Goal: Participate in discussion: Engage in conversation with other users on a specific topic

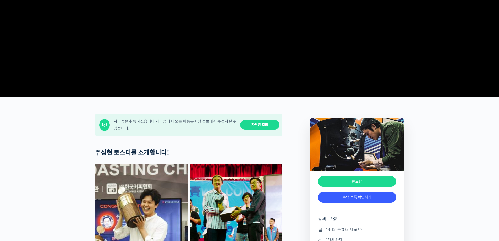
scroll to position [157, 0]
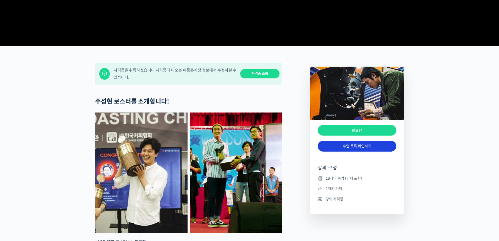
click at [360, 152] on link "수업 목록 확인하기" at bounding box center [357, 146] width 79 height 11
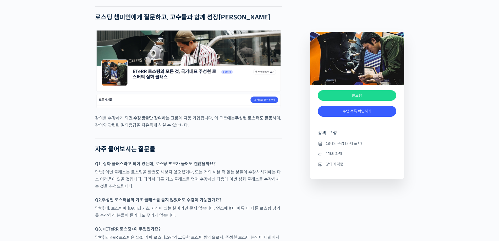
drag, startPoint x: 433, startPoint y: 113, endPoint x: 387, endPoint y: 104, distance: 47.3
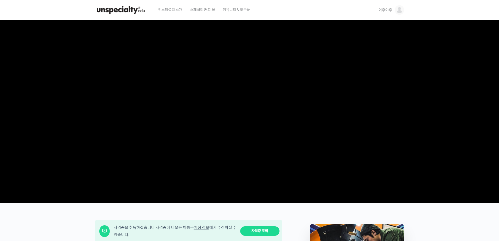
click at [388, 9] on span "이후야후" at bounding box center [385, 10] width 13 height 5
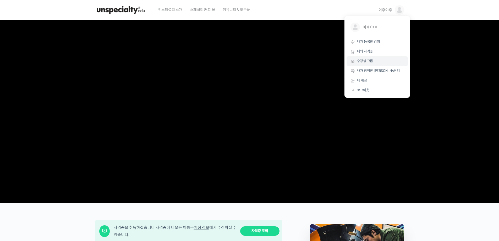
click at [364, 59] on span "수강생 그룹" at bounding box center [365, 61] width 16 height 4
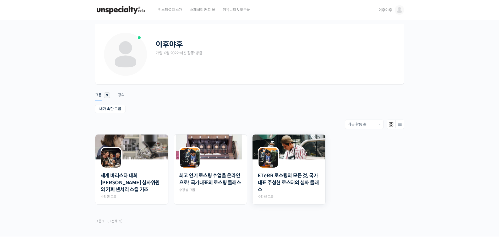
click at [295, 153] on img at bounding box center [289, 146] width 73 height 25
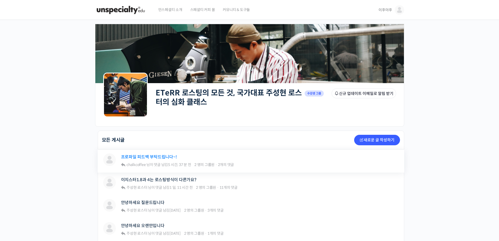
click at [145, 156] on link "프로파일 피드백 부탁드립니다~!" at bounding box center [149, 156] width 56 height 5
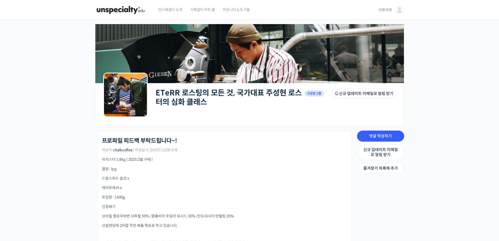
click at [201, 189] on p "에어프레셔 o" at bounding box center [225, 188] width 246 height 6
drag, startPoint x: 111, startPoint y: 218, endPoint x: 204, endPoint y: 213, distance: 92.9
click at [237, 207] on p "간접배기" at bounding box center [225, 207] width 246 height 6
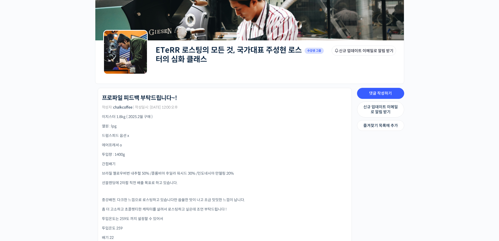
scroll to position [52, 0]
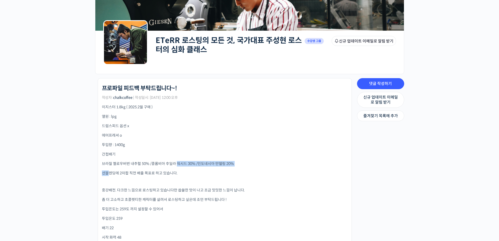
drag, startPoint x: 146, startPoint y: 166, endPoint x: 179, endPoint y: 165, distance: 32.8
drag, startPoint x: 105, startPoint y: 175, endPoint x: 148, endPoint y: 175, distance: 43.0
click at [148, 175] on p "선블렌딩에 2차팝 직전 배출 목표로 하고 있습니다." at bounding box center [225, 173] width 246 height 6
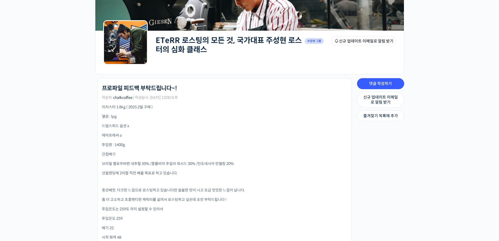
drag, startPoint x: 107, startPoint y: 199, endPoint x: 206, endPoint y: 199, distance: 99.6
click at [206, 199] on p "좀 더 고소하고 초콜렛티한 캐릭터를 살려서 로스팅하고 싶은데 조언 부탁드립니다 !" at bounding box center [225, 200] width 246 height 6
click at [210, 209] on p "투입온도는 259도 까지 설정할 수 있어서" at bounding box center [225, 209] width 246 height 6
drag, startPoint x: 155, startPoint y: 198, endPoint x: 119, endPoint y: 199, distance: 36.0
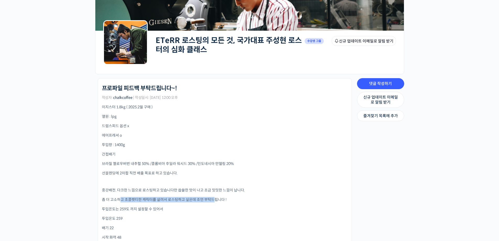
click at [119, 199] on p "좀 더 고소하고 초콜렛티한 캐릭터를 살려서 로스팅하고 싶은데 조언 부탁드립니다 !" at bounding box center [225, 200] width 246 height 6
click at [168, 209] on p "투입온도는 259도 까지 설정할 수 있어서" at bounding box center [225, 209] width 246 height 6
drag, startPoint x: 107, startPoint y: 210, endPoint x: 145, endPoint y: 210, distance: 38.0
click at [144, 210] on p "투입온도는 259도 까지 설정할 수 있어서" at bounding box center [225, 209] width 246 height 6
click at [183, 211] on p "투입온도는 259도 까지 설정할 수 있어서" at bounding box center [225, 209] width 246 height 6
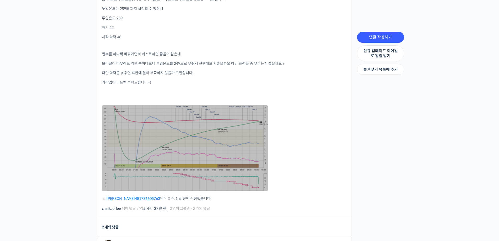
scroll to position [262, 0]
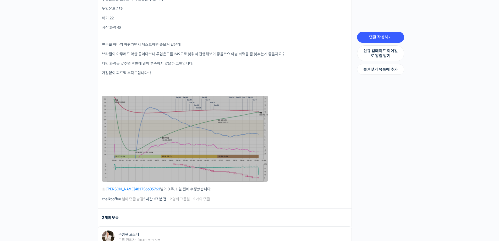
click at [129, 143] on link at bounding box center [185, 139] width 166 height 86
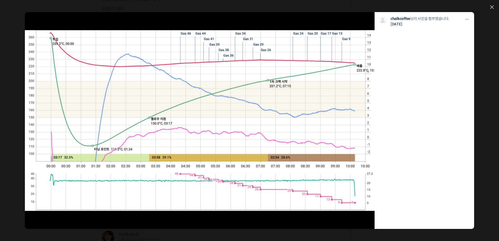
click at [493, 4] on div "모두 공개 모든 회원 나만 보기 다운로드 다운로드 chalkcoffee 님이 사진을 첨부했습니다. 3주 전" at bounding box center [249, 120] width 499 height 241
click at [493, 9] on div "모두 공개 모든 회원 나만 보기 다운로드 다운로드 chalkcoffee 님이 사진을 첨부했습니다. 3주 전" at bounding box center [249, 120] width 499 height 241
click at [493, 6] on icon at bounding box center [492, 7] width 4 height 4
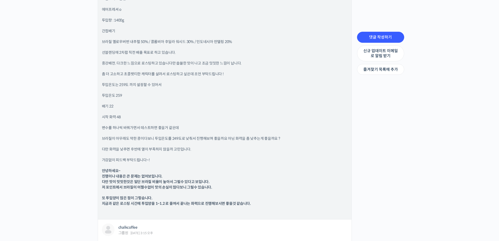
scroll to position [577, 0]
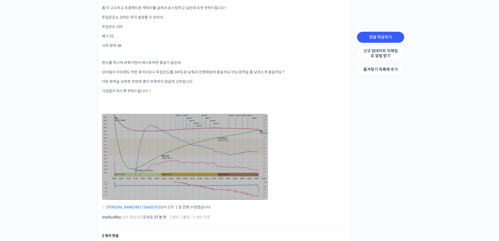
scroll to position [236, 0]
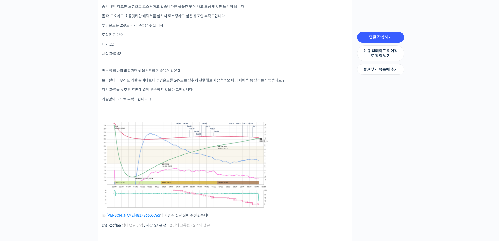
click at [219, 147] on link at bounding box center [185, 165] width 166 height 86
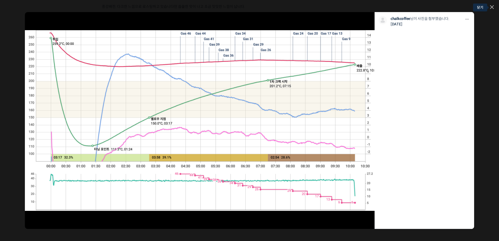
click at [493, 6] on icon at bounding box center [492, 7] width 4 height 4
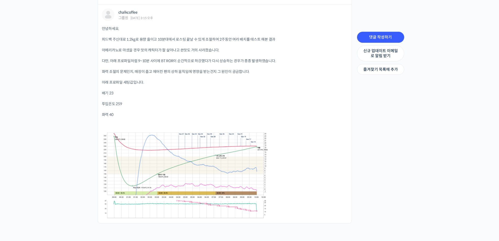
scroll to position [734, 0]
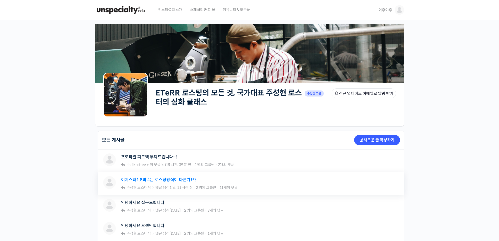
click at [142, 180] on link "이지스터1.8과 4는 로스팅방식이 다른가요?" at bounding box center [158, 179] width 75 height 5
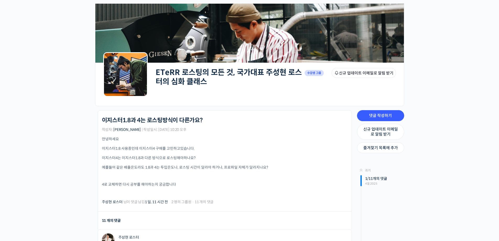
scroll to position [52, 0]
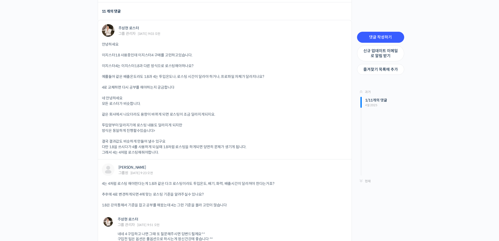
scroll to position [262, 0]
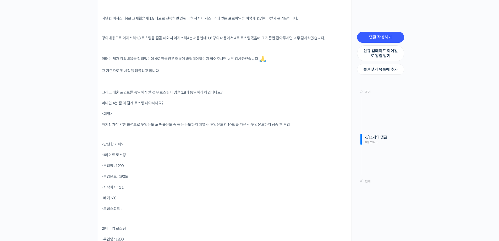
scroll to position [577, 0]
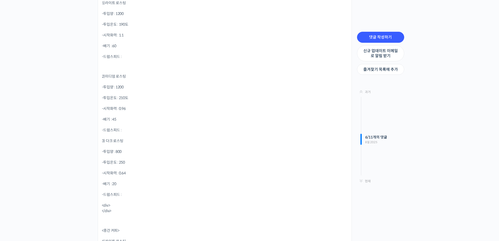
scroll to position [734, 0]
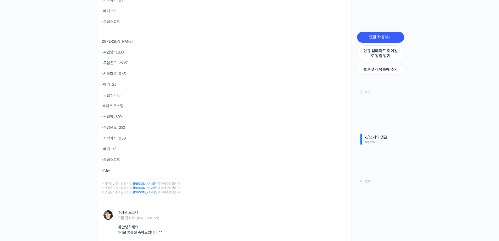
scroll to position [1625, 0]
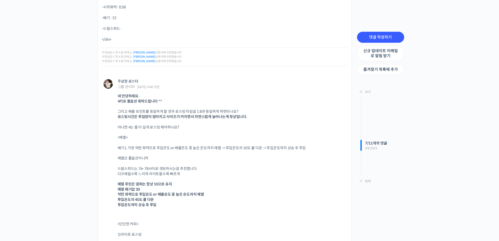
click at [63, 169] on div "ETeRR 로스팅의 모든 것, 국가대표 주성현 로스터의 심화 클래스 Private 수강생 그룹 그룹원 신규 업데이트 이메일로 알림 받기 Pri…" at bounding box center [249, 4] width 499 height 3219
click at [68, 177] on div "ETeRR 로스팅의 모든 것, 국가대표 주성현 로스터의 심화 클래스 Private 수강생 그룹 그룹원 신규 업데이트 이메일로 알림 받기 Pri…" at bounding box center [249, 4] width 499 height 3219
click at [63, 199] on div "ETeRR 로스팅의 모든 것, 국가대표 주성현 로스터의 심화 클래스 Private 수강생 그룹 그룹원 신규 업데이트 이메일로 알림 받기 Pri…" at bounding box center [249, 4] width 499 height 3219
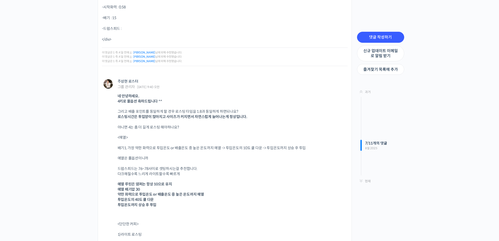
click at [62, 197] on div "ETeRR 로스팅의 모든 것, 국가대표 주성현 로스터의 심화 클래스 Private 수강생 그룹 그룹원 신규 업데이트 이메일로 알림 받기 Pri…" at bounding box center [249, 4] width 499 height 3219
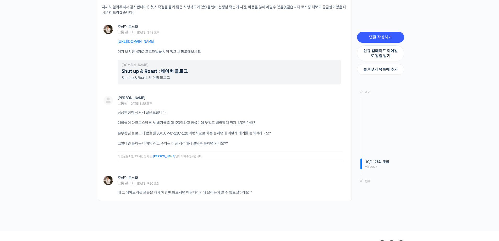
scroll to position [3014, 0]
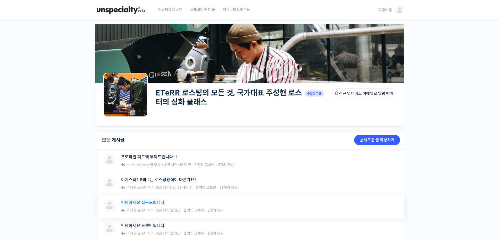
click at [144, 203] on link "안녕하세요 질문드립니다" at bounding box center [143, 202] width 44 height 5
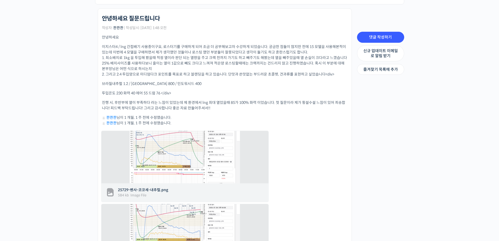
scroll to position [131, 0]
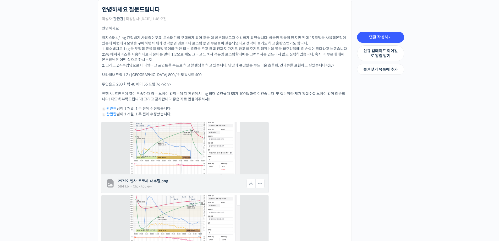
click at [162, 153] on img at bounding box center [185, 148] width 110 height 66
click at [162, 145] on img at bounding box center [185, 148] width 110 height 66
click at [152, 180] on span "25729-벤사-코코세-내추럴.png" at bounding box center [182, 181] width 128 height 6
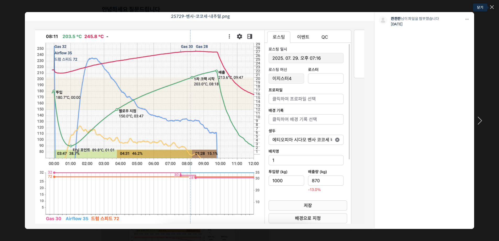
click at [493, 6] on icon at bounding box center [492, 7] width 4 height 4
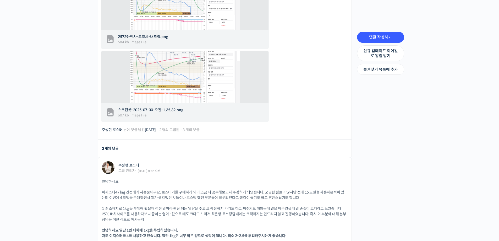
scroll to position [315, 0]
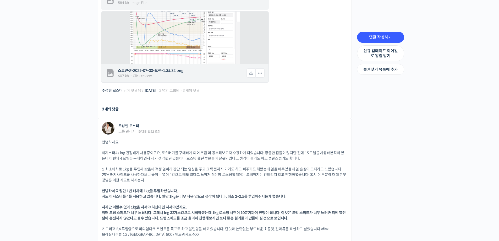
click at [159, 51] on img at bounding box center [185, 38] width 110 height 66
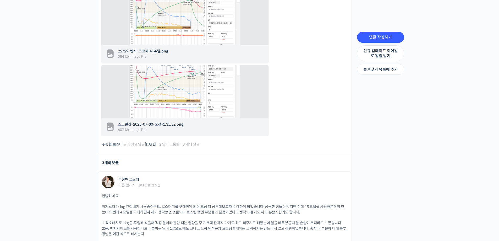
scroll to position [236, 0]
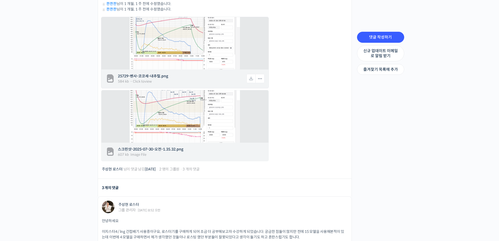
click at [153, 77] on span "25729-벤사-코코세-내추럴.png" at bounding box center [182, 76] width 128 height 6
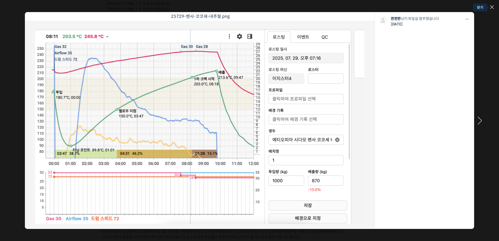
click at [493, 6] on icon at bounding box center [492, 7] width 3 height 3
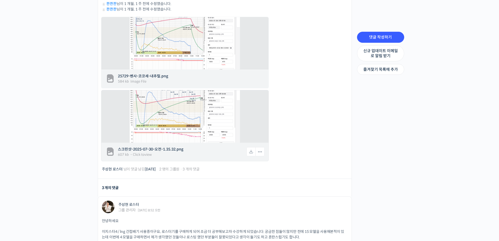
click at [146, 152] on span "스크린샷-2025-07-30-오전-1.35.32.png" at bounding box center [182, 150] width 128 height 6
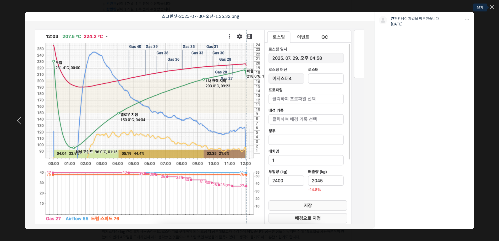
click at [493, 9] on icon at bounding box center [492, 7] width 4 height 4
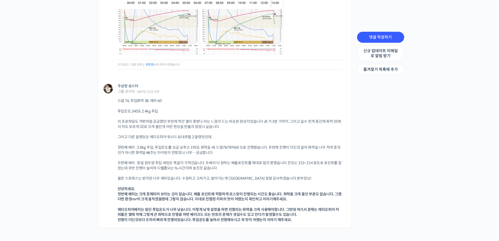
scroll to position [786, 0]
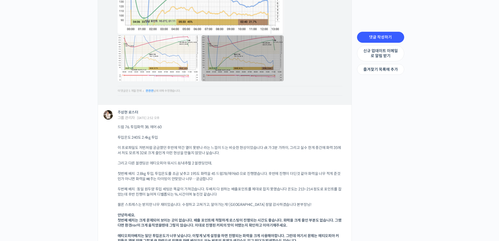
click at [227, 56] on link at bounding box center [243, 58] width 82 height 46
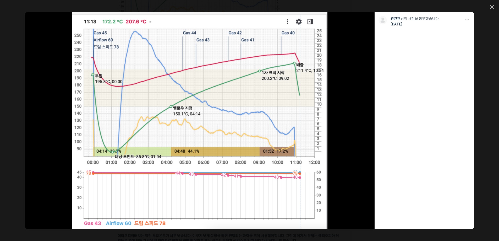
click at [493, 8] on icon at bounding box center [492, 7] width 4 height 4
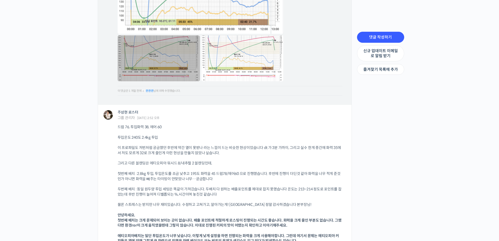
click at [163, 51] on link at bounding box center [159, 58] width 82 height 46
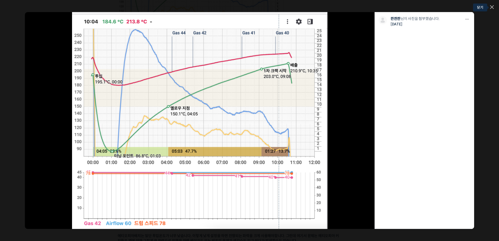
click at [492, 7] on icon at bounding box center [492, 7] width 3 height 3
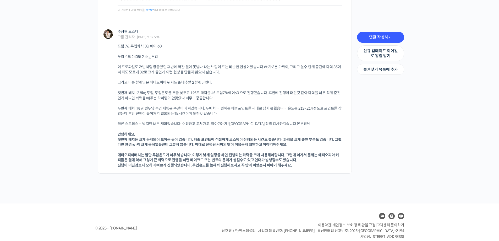
scroll to position [880, 0]
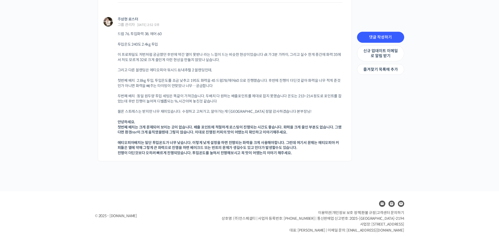
drag, startPoint x: 367, startPoint y: 175, endPoint x: 350, endPoint y: 169, distance: 17.5
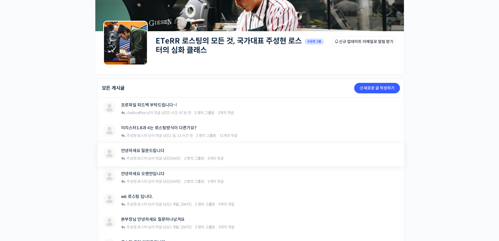
scroll to position [52, 0]
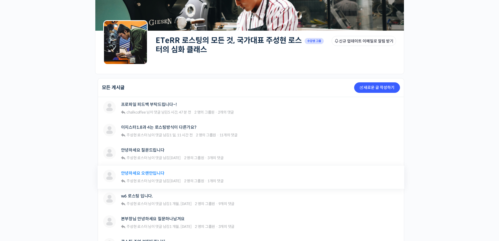
click at [141, 175] on link "안녕하세요 오랜만입니다" at bounding box center [143, 173] width 44 height 5
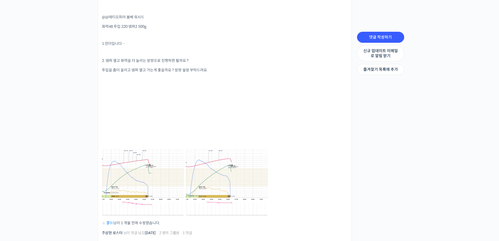
scroll to position [262, 0]
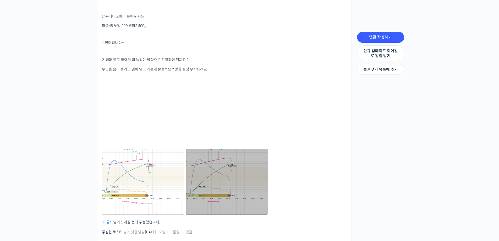
drag, startPoint x: 284, startPoint y: 189, endPoint x: 260, endPoint y: 190, distance: 24.2
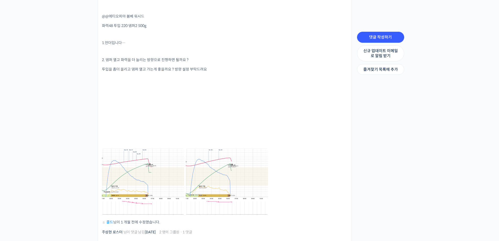
drag, startPoint x: 54, startPoint y: 176, endPoint x: 59, endPoint y: 176, distance: 4.7
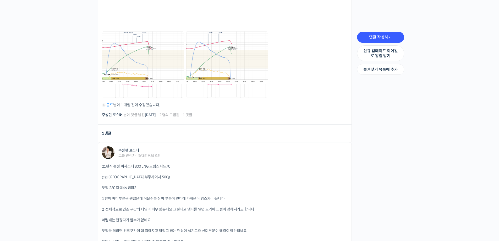
scroll to position [419, 0]
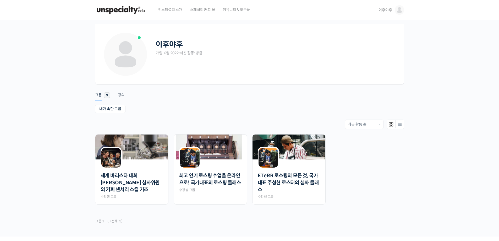
click at [403, 190] on ul "세계 바리스타 대회 [PERSON_NAME] 심사위원의 커피 센서리 스킬 기초 Private 수강생 그룹 최고 인기 로스팅 수업을 온라인으로!…" at bounding box center [250, 171] width 315 height 75
